Goal: Task Accomplishment & Management: Manage account settings

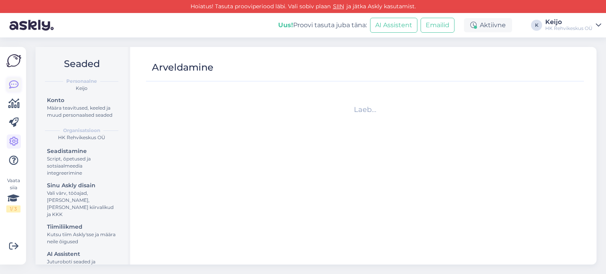
click at [17, 87] on icon at bounding box center [13, 84] width 9 height 9
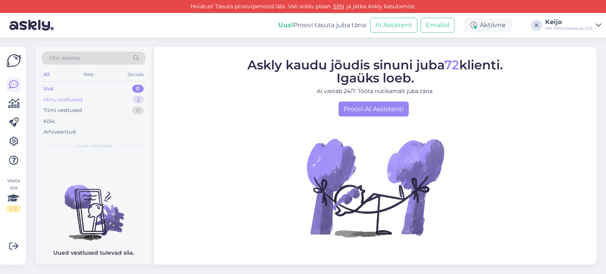
click at [101, 98] on div "Minu vestlused 2" at bounding box center [93, 99] width 103 height 11
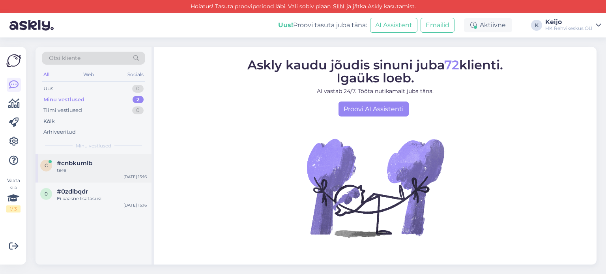
click at [91, 170] on div "tere" at bounding box center [102, 170] width 90 height 7
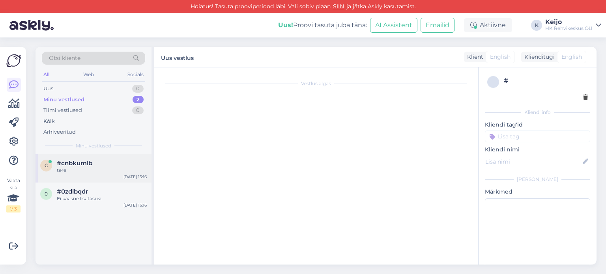
scroll to position [8, 0]
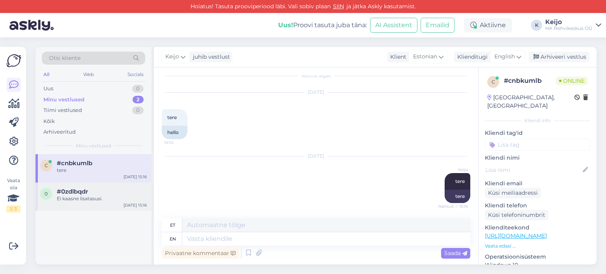
click at [82, 200] on div "Ei kaasne lisatasusi." at bounding box center [102, 198] width 90 height 7
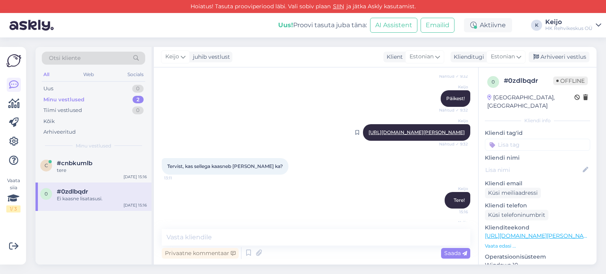
scroll to position [485, 0]
